Goal: Check status

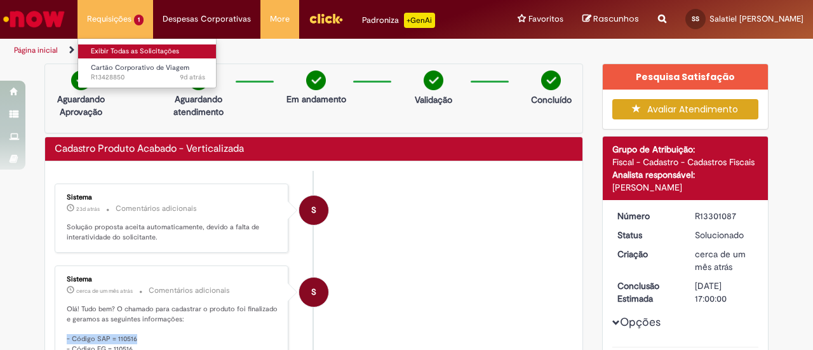
click at [118, 46] on link "Exibir Todas as Solicitações" at bounding box center [148, 51] width 140 height 14
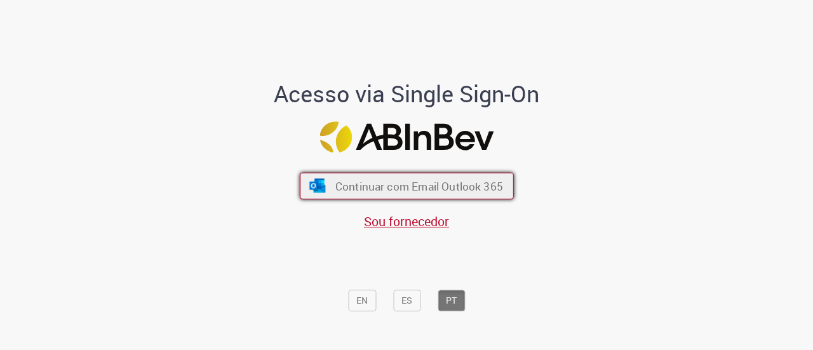
click at [405, 185] on span "Continuar com Email Outlook 365" at bounding box center [419, 186] width 168 height 15
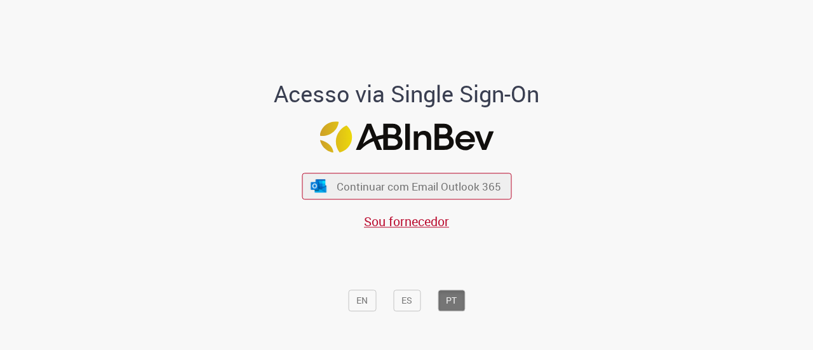
click at [405, 185] on span "Continuar com Email Outlook 365" at bounding box center [419, 186] width 165 height 15
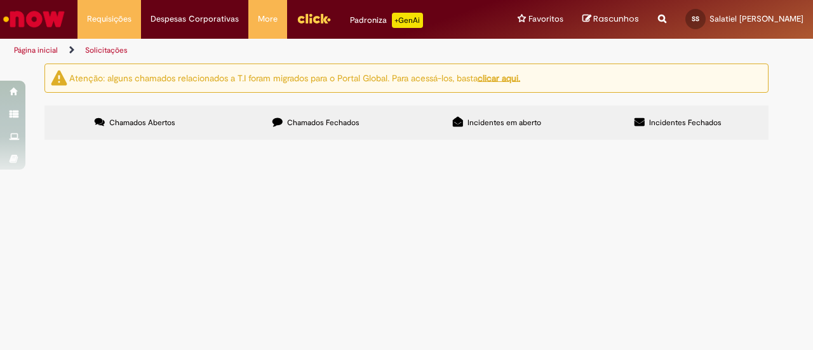
click at [333, 126] on span "Chamados Fechados" at bounding box center [323, 123] width 72 height 10
click at [0, 0] on span "Cadastro Produto Acabado - Verticalizada" at bounding box center [0, 0] width 0 height 0
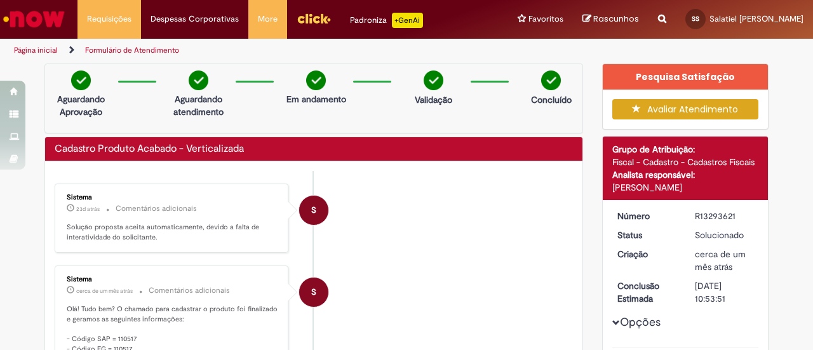
click at [396, 245] on li "S Sistema 23d atrás 23 dias atrás Comentários adicionais Solução proposta aceit…" at bounding box center [314, 218] width 518 height 69
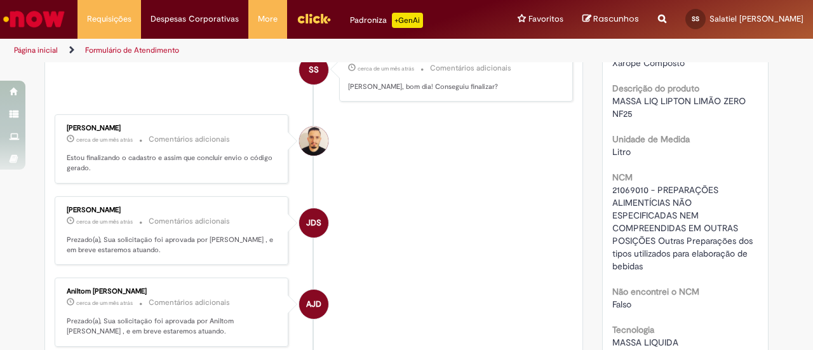
scroll to position [459, 0]
